Goal: Task Accomplishment & Management: Use online tool/utility

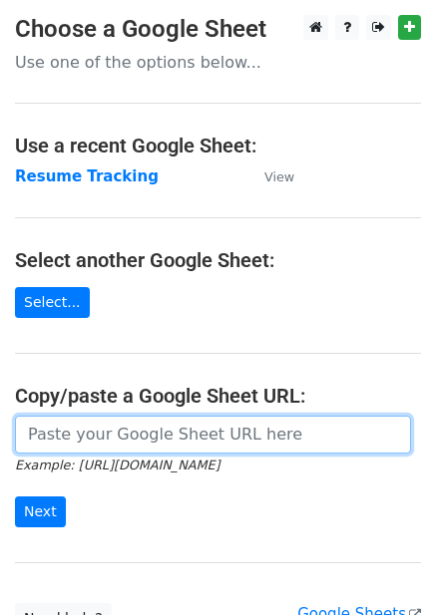
click at [126, 431] on input "url" at bounding box center [213, 435] width 396 height 38
paste input "[URL][DOMAIN_NAME]"
type input "[URL][DOMAIN_NAME]"
click at [15, 497] on input "Next" at bounding box center [40, 512] width 51 height 31
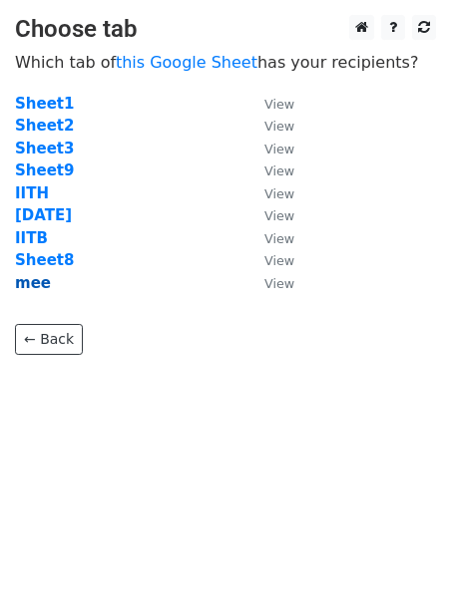
click at [29, 283] on strong "mee" at bounding box center [33, 283] width 36 height 18
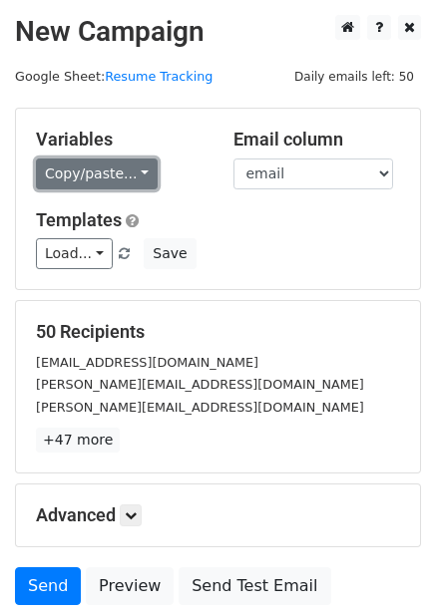
click at [86, 175] on link "Copy/paste..." at bounding box center [97, 174] width 122 height 31
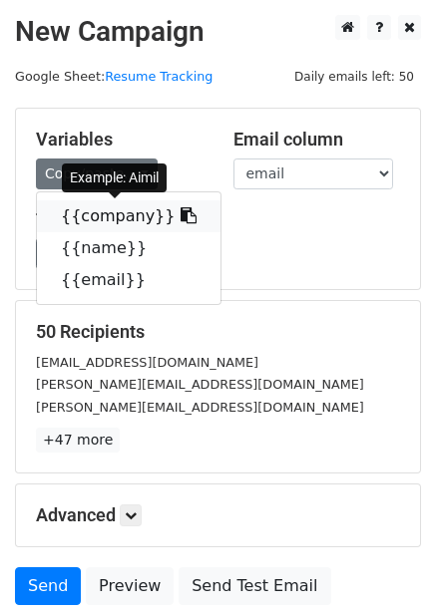
click at [92, 228] on link "{{company}}" at bounding box center [128, 216] width 183 height 32
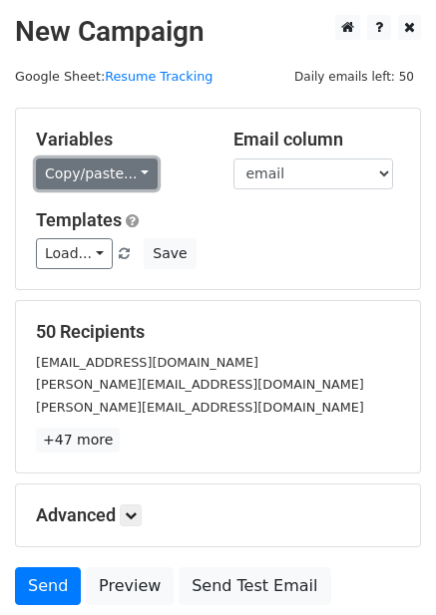
click at [84, 166] on link "Copy/paste..." at bounding box center [97, 174] width 122 height 31
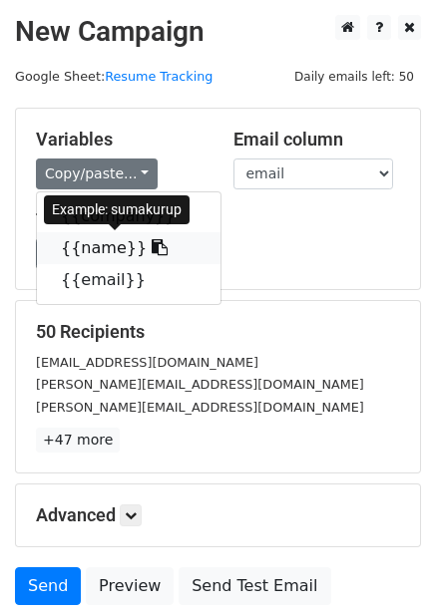
click at [82, 248] on link "{{name}}" at bounding box center [128, 248] width 183 height 32
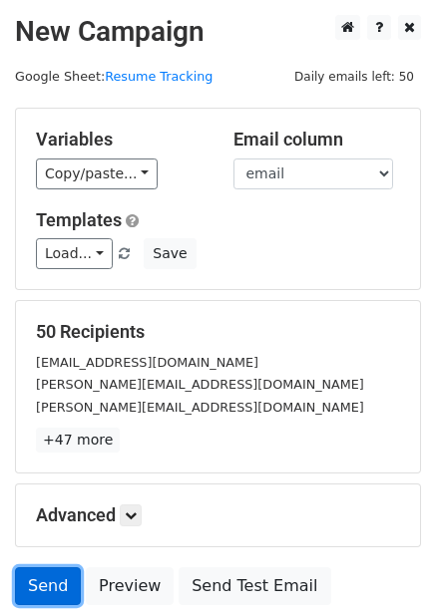
click at [44, 590] on link "Send" at bounding box center [48, 586] width 66 height 38
